Goal: Information Seeking & Learning: Learn about a topic

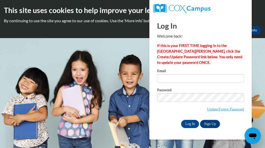
type input "qmountain96@gmail.com"
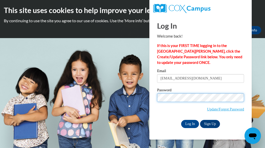
click at [181, 120] on input "Log In" at bounding box center [190, 124] width 18 height 8
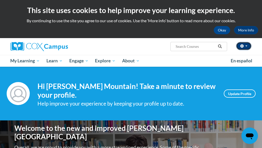
click at [249, 43] on button "button" at bounding box center [243, 46] width 15 height 8
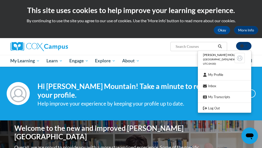
click at [249, 43] on button "button" at bounding box center [243, 46] width 15 height 8
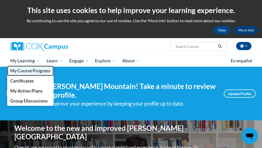
click at [28, 68] on link "My Course Progress" at bounding box center [30, 71] width 47 height 10
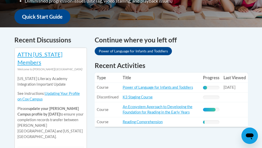
scroll to position [197, 0]
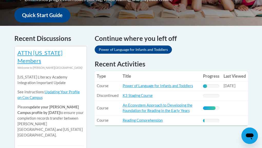
drag, startPoint x: 259, startPoint y: 49, endPoint x: 259, endPoint y: 55, distance: 5.9
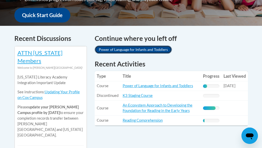
click at [111, 51] on link "Power of Language for Infants and Toddlers" at bounding box center [133, 50] width 77 height 8
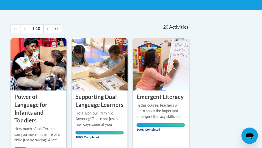
scroll to position [99, 0]
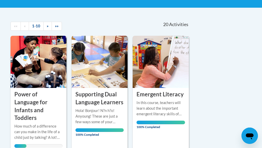
drag, startPoint x: 0, startPoint y: 0, endPoint x: 256, endPoint y: 82, distance: 268.8
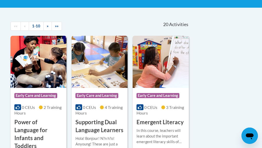
scroll to position [0, 0]
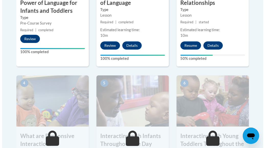
scroll to position [247, 0]
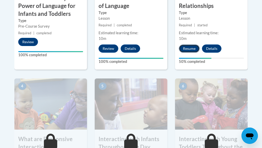
click at [191, 48] on button "Resume" at bounding box center [189, 49] width 21 height 8
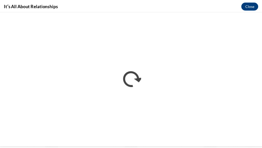
scroll to position [0, 0]
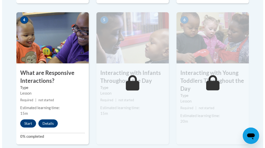
scroll to position [310, 0]
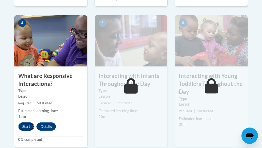
click at [23, 128] on button "Start" at bounding box center [26, 127] width 16 height 8
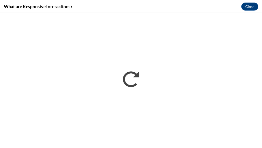
scroll to position [0, 0]
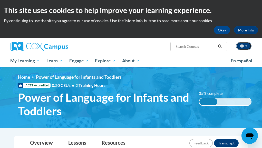
click at [246, 45] on button "button" at bounding box center [243, 46] width 15 height 8
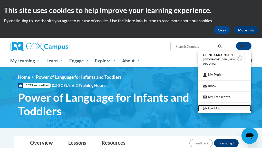
click at [210, 107] on link "Log Out" at bounding box center [224, 108] width 53 height 6
